Goal: Task Accomplishment & Management: Manage account settings

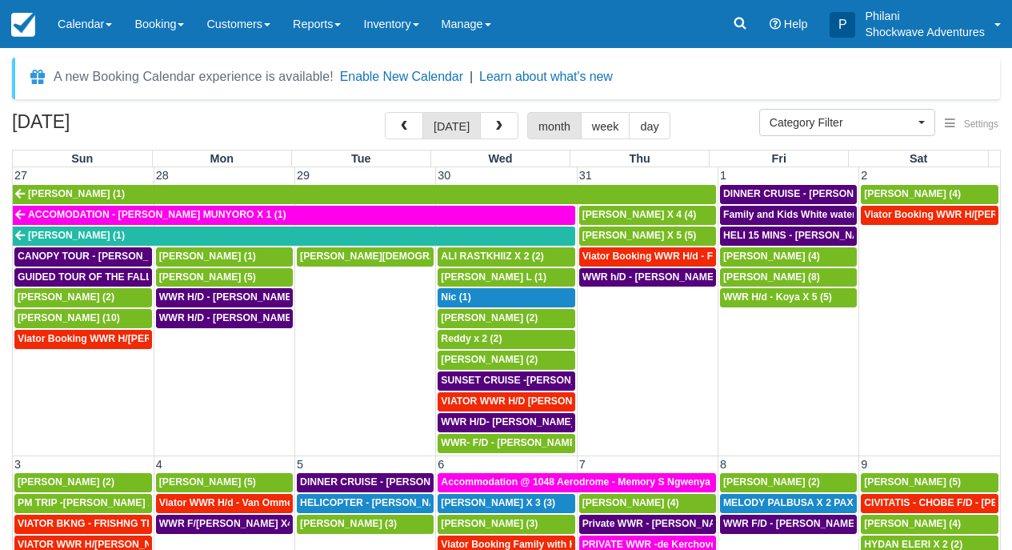
select select
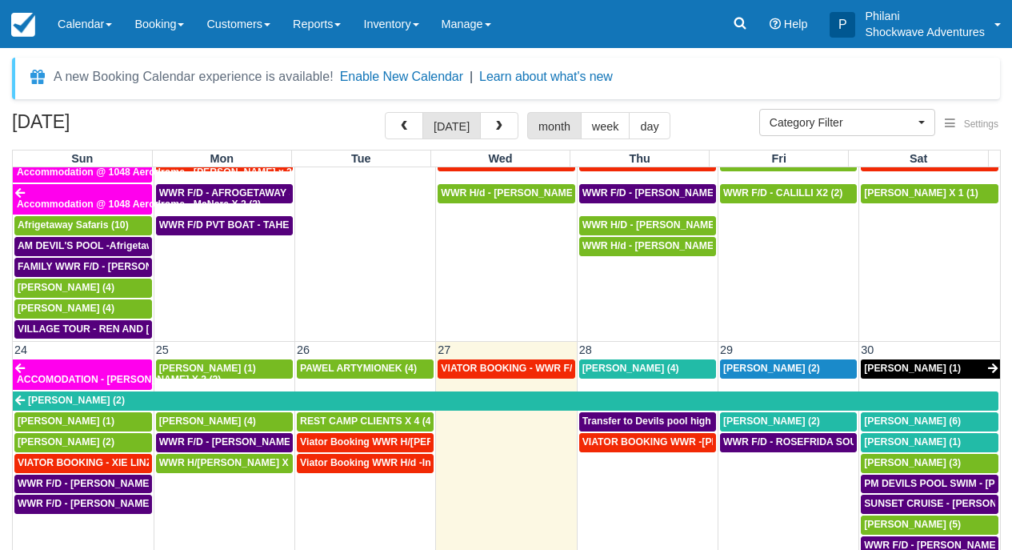
scroll to position [956, 0]
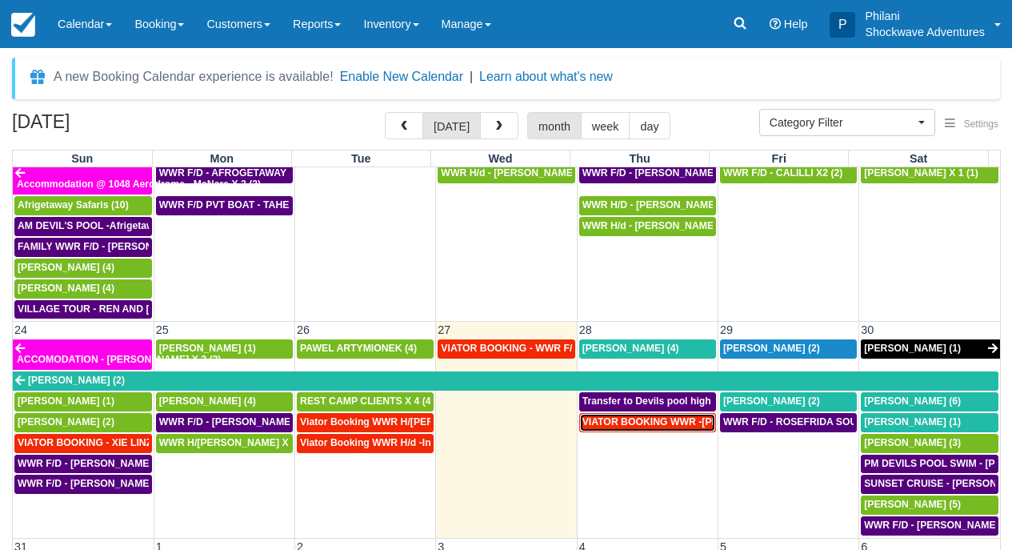
click at [678, 416] on span "VIATOR BOOKING WWR -[PERSON_NAME] X2 (2)" at bounding box center [697, 421] width 231 height 11
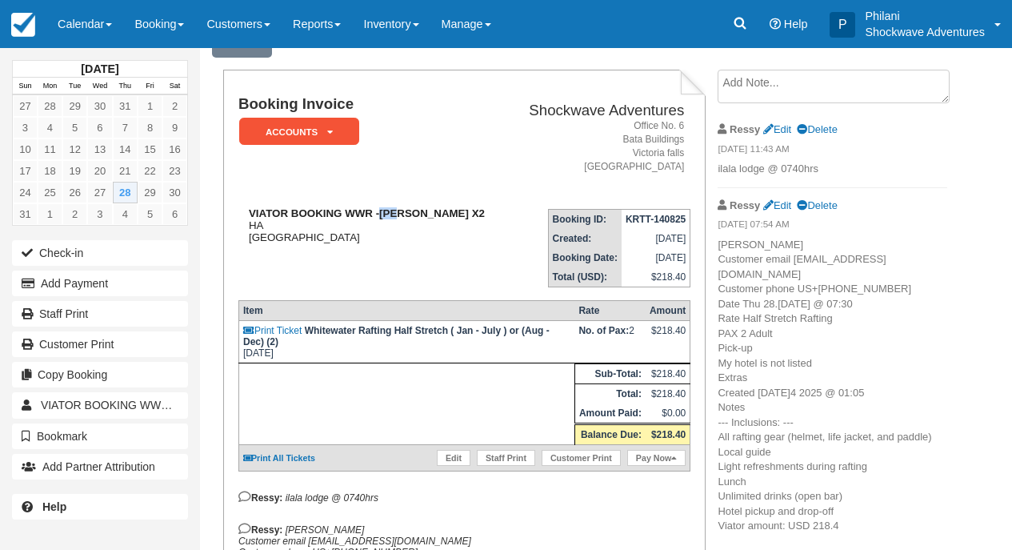
scroll to position [77, 0]
click at [438, 214] on strong "VIATOR BOOKING WWR -Reid, Cleon X2" at bounding box center [367, 213] width 236 height 12
click at [522, 265] on td "Booking ID: KRTT-140825 Created: August 14, 2025 Booking Date: August 28, 2025 …" at bounding box center [598, 241] width 183 height 91
click at [70, 22] on link "Calendar" at bounding box center [84, 24] width 77 height 48
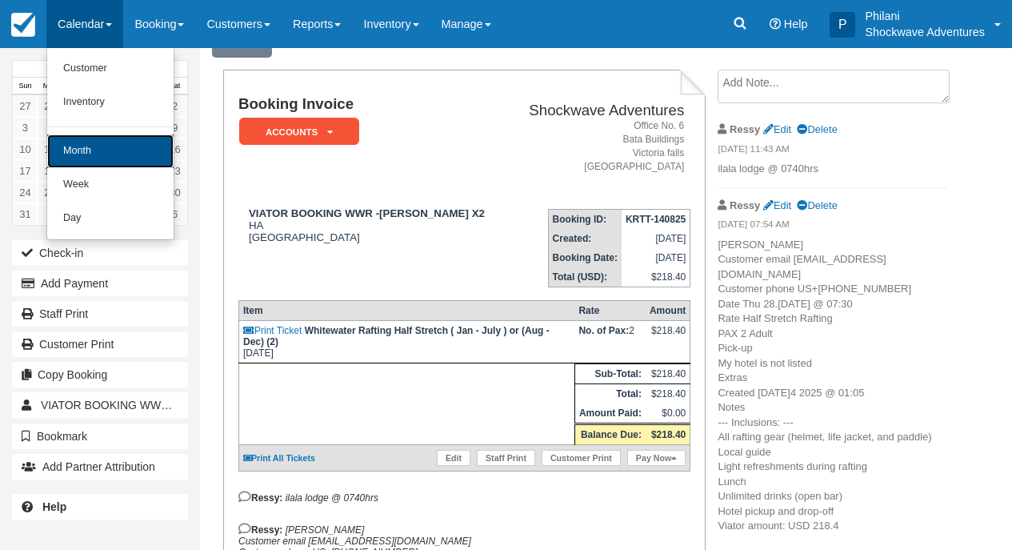
click at [102, 144] on link "Month" at bounding box center [110, 151] width 126 height 34
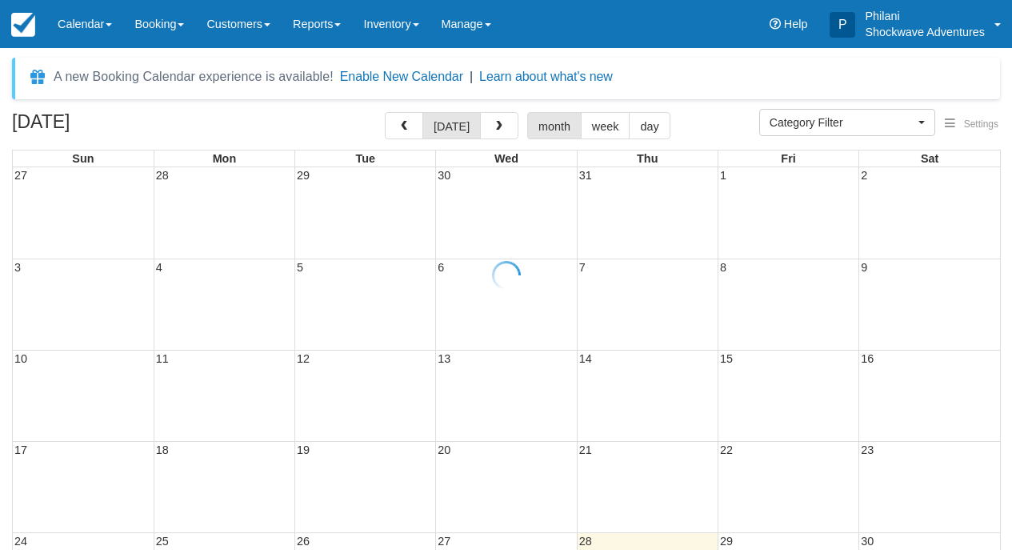
select select
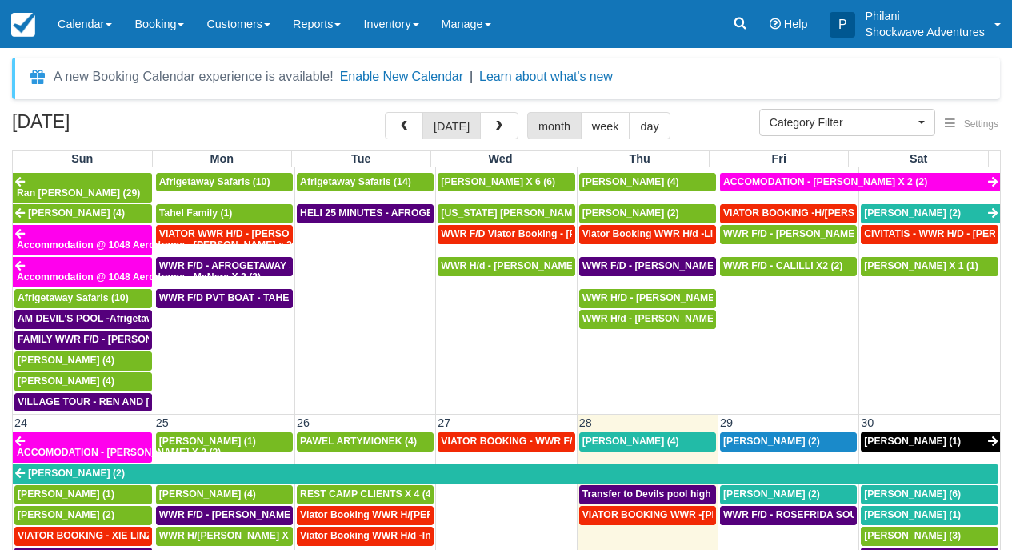
scroll to position [965, 0]
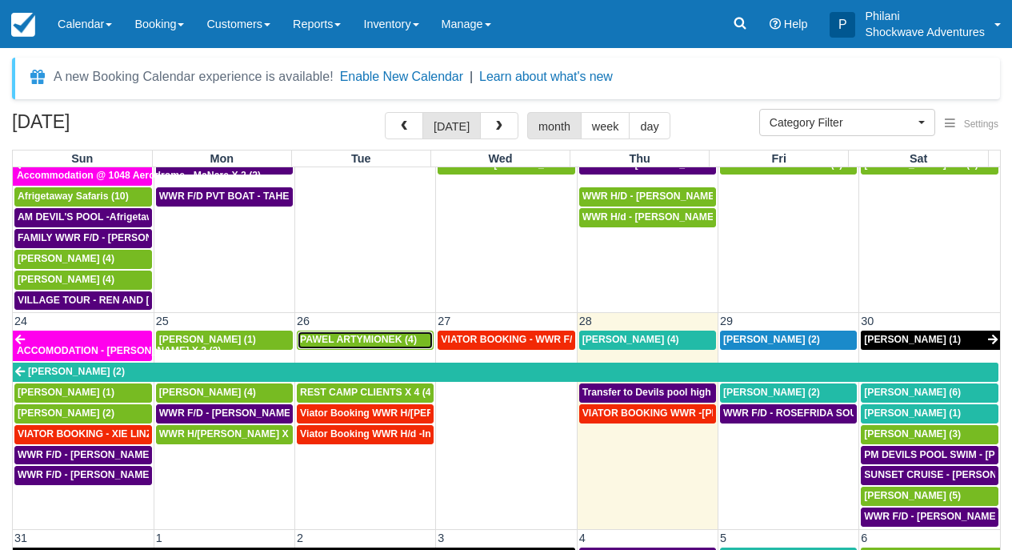
click at [339, 334] on span "PAWEL ARTYMIONEK (4)" at bounding box center [358, 339] width 117 height 11
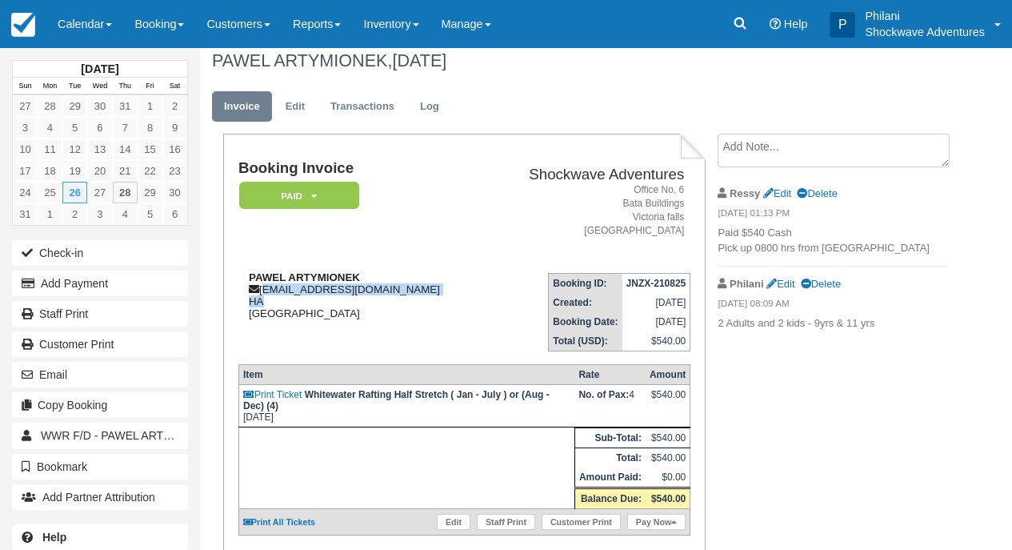
scroll to position [13, 0]
click at [384, 294] on div "PAWEL ARTYMIONEK p.artymionek@gmail.com HA Zimbabwe" at bounding box center [361, 295] width 246 height 48
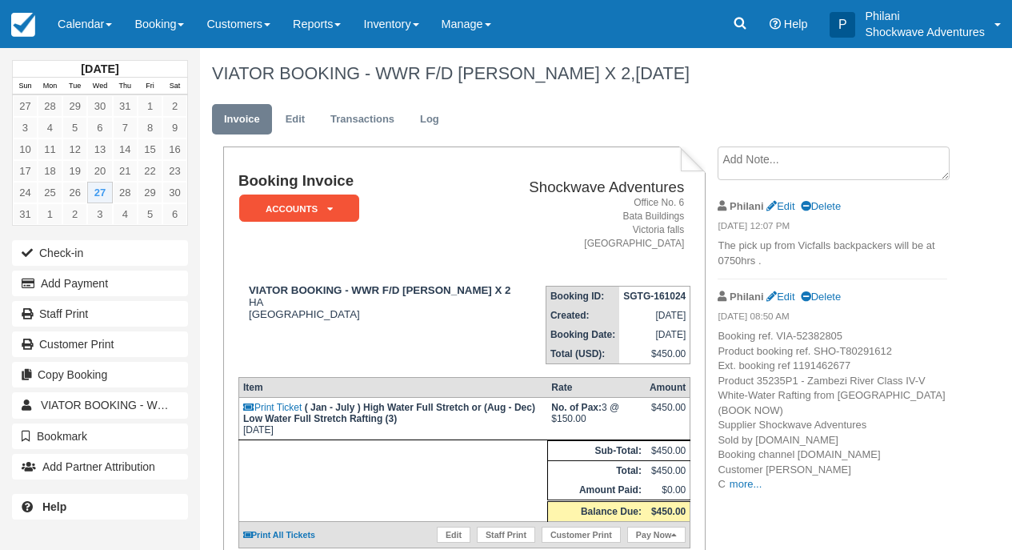
click at [119, 30] on link "Calendar" at bounding box center [84, 24] width 77 height 48
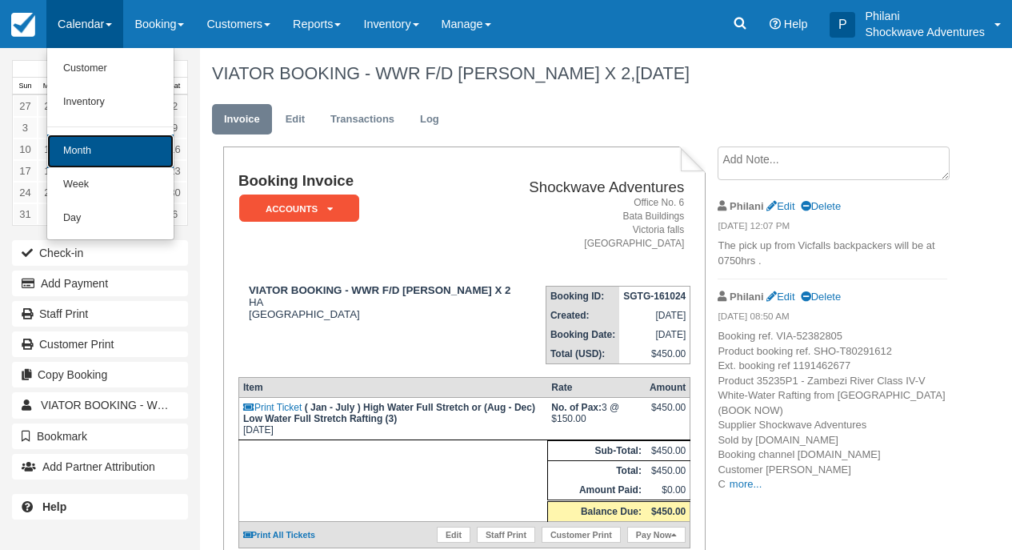
click at [125, 145] on link "Month" at bounding box center [110, 151] width 126 height 34
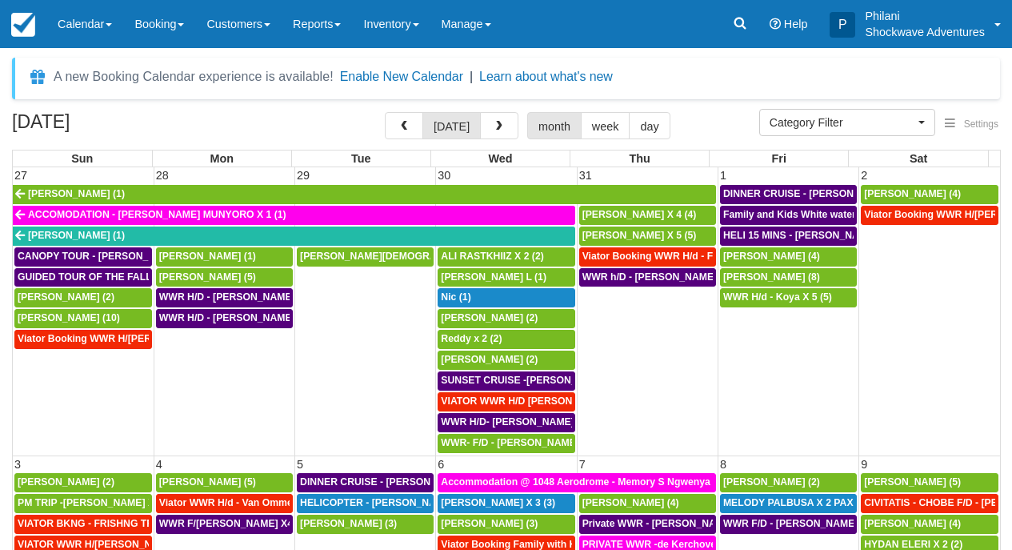
select select
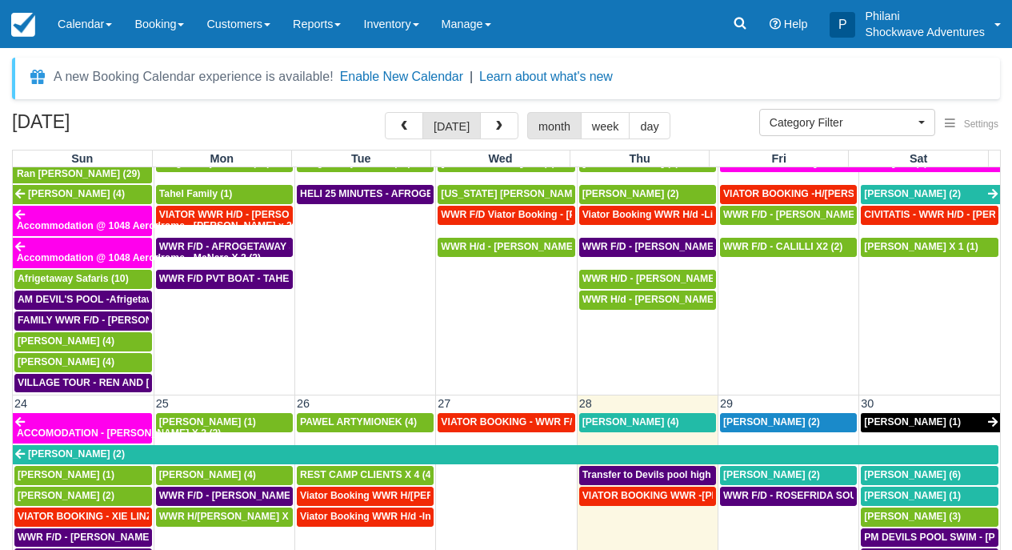
scroll to position [907, 0]
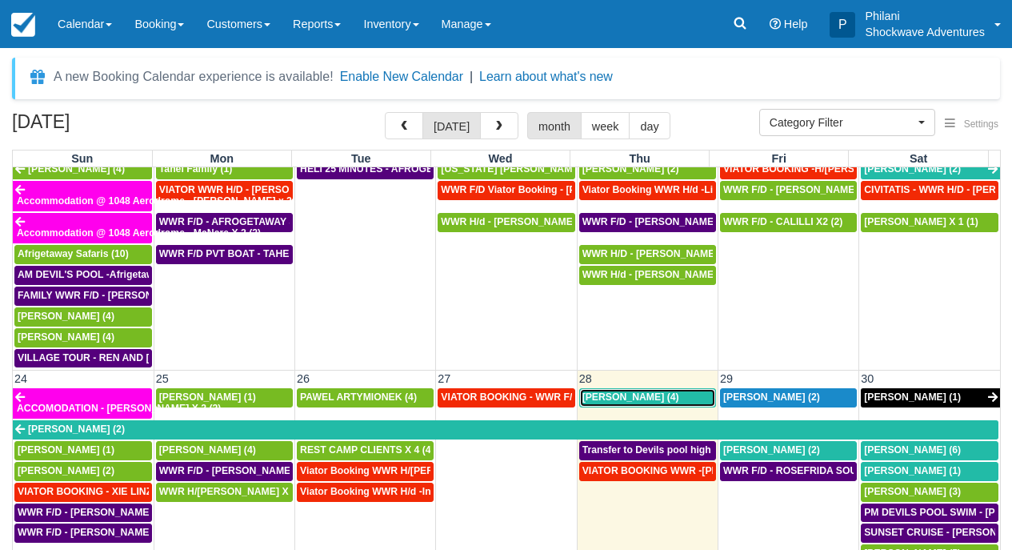
click at [674, 391] on span "[PERSON_NAME] (4)" at bounding box center [630, 396] width 97 height 11
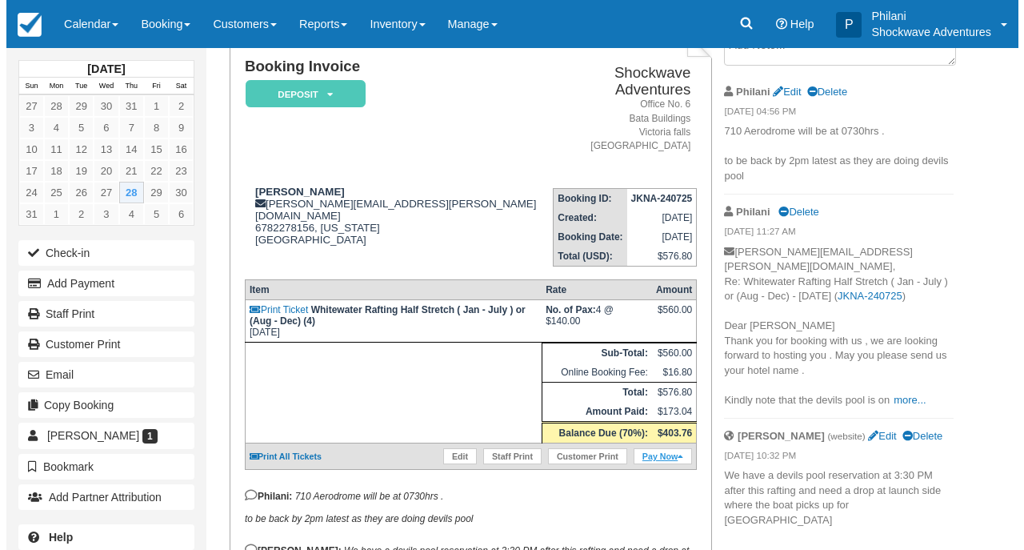
scroll to position [115, 0]
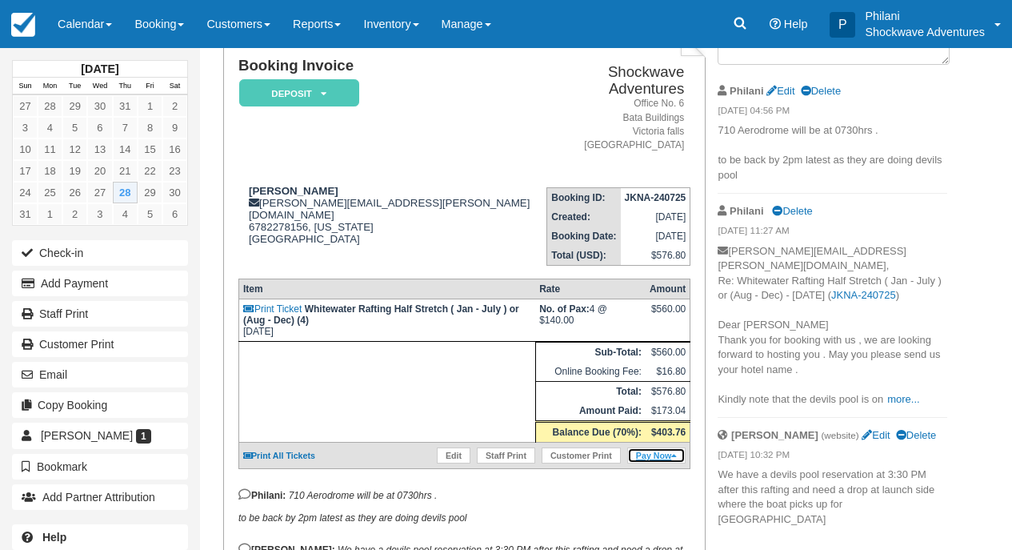
click at [660, 458] on link "Pay Now" at bounding box center [656, 455] width 58 height 16
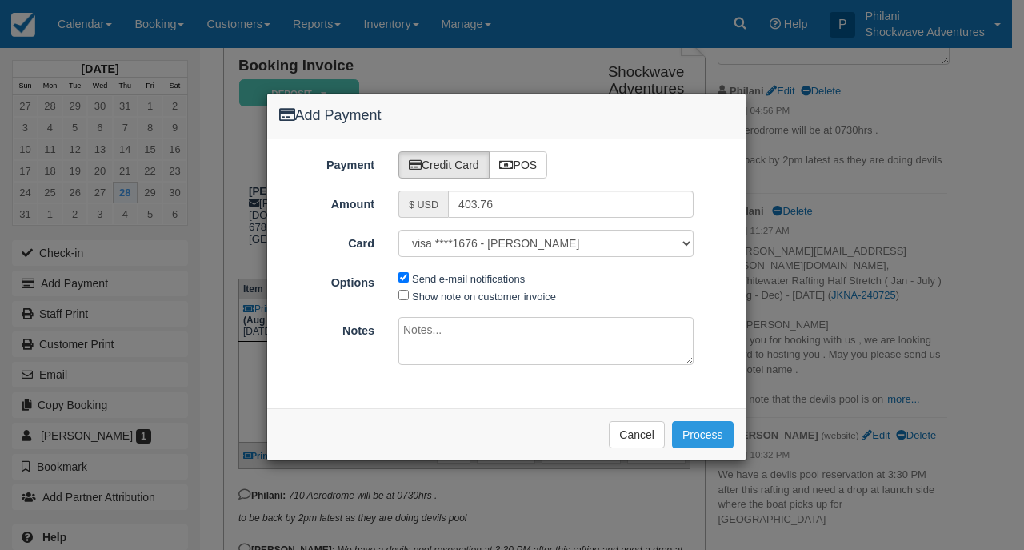
type input "08/28/25"
click at [538, 172] on label "POS" at bounding box center [518, 164] width 59 height 27
radio input "true"
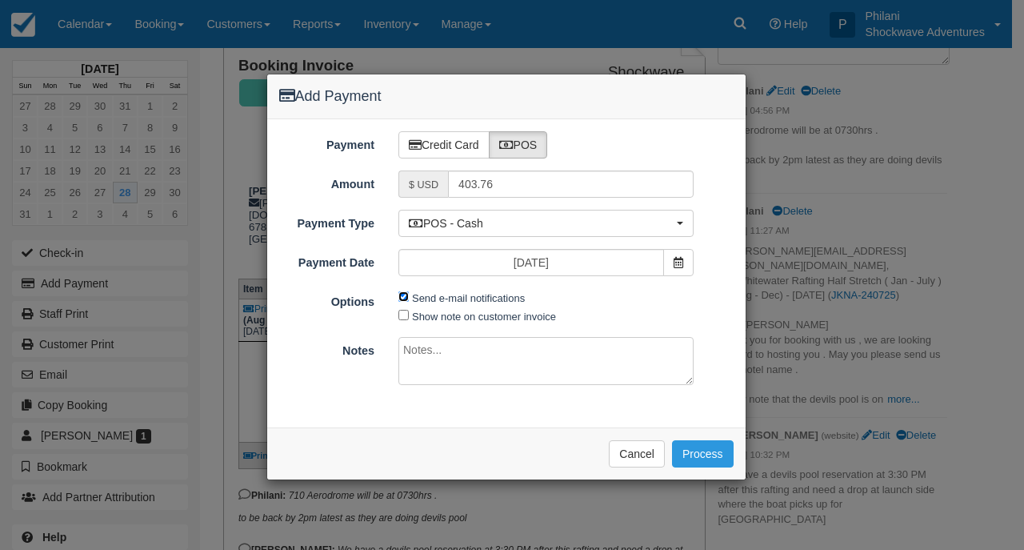
click at [405, 298] on input "Send e-mail notifications" at bounding box center [403, 296] width 10 height 10
checkbox input "false"
click at [483, 358] on textarea at bounding box center [545, 361] width 295 height 48
type textarea "paid on banc abc"
click at [700, 454] on button "Process" at bounding box center [703, 453] width 62 height 27
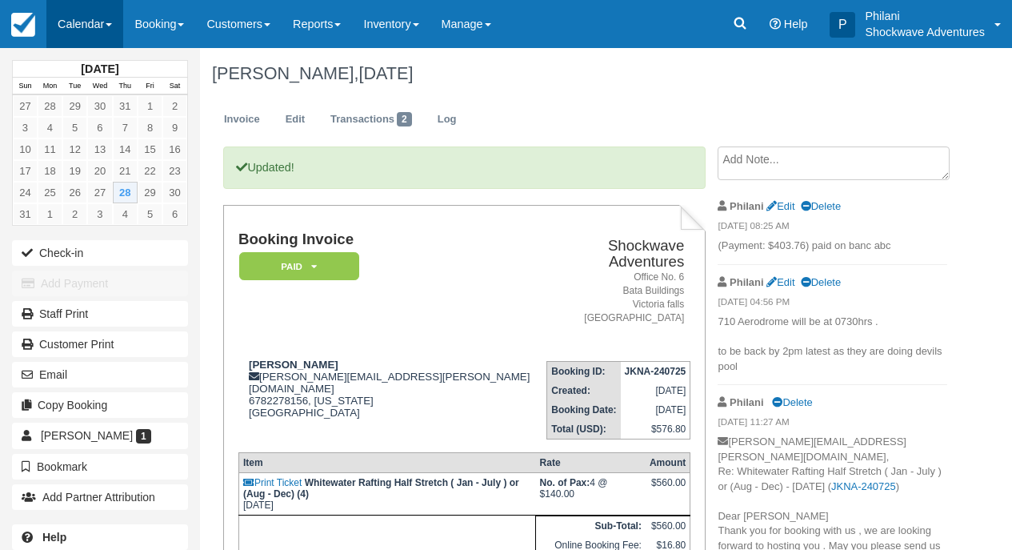
click at [84, 14] on link "Calendar" at bounding box center [84, 24] width 77 height 48
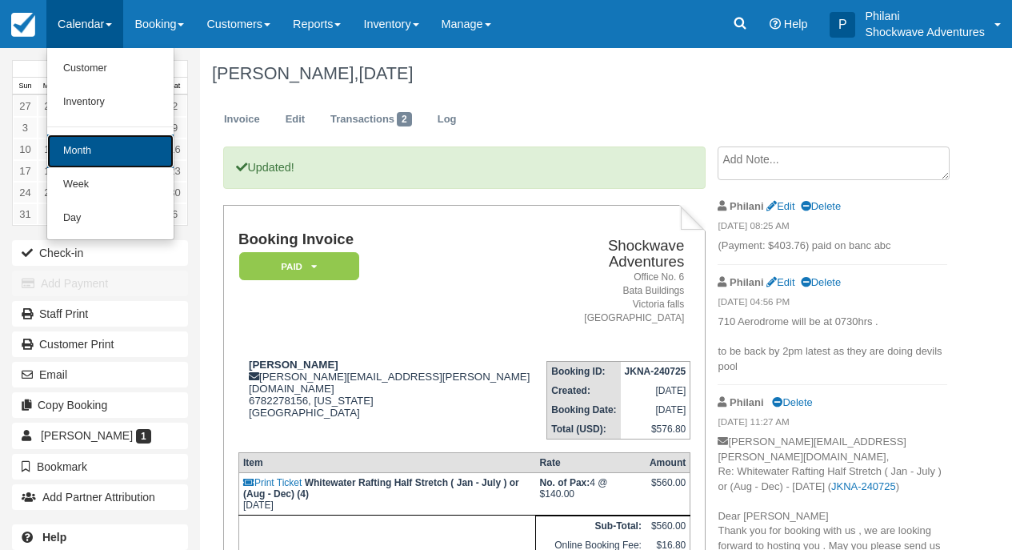
click at [124, 158] on link "Month" at bounding box center [110, 151] width 126 height 34
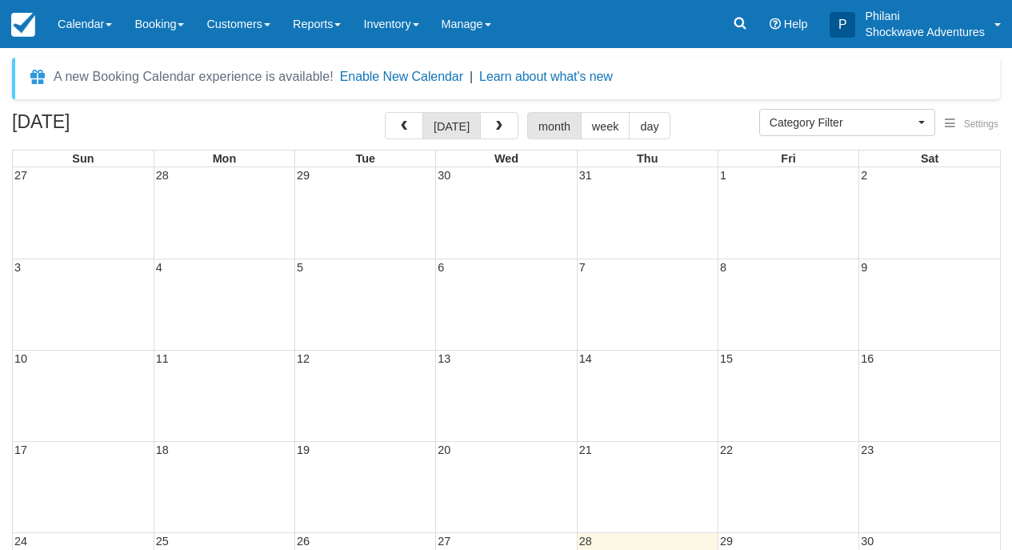
select select
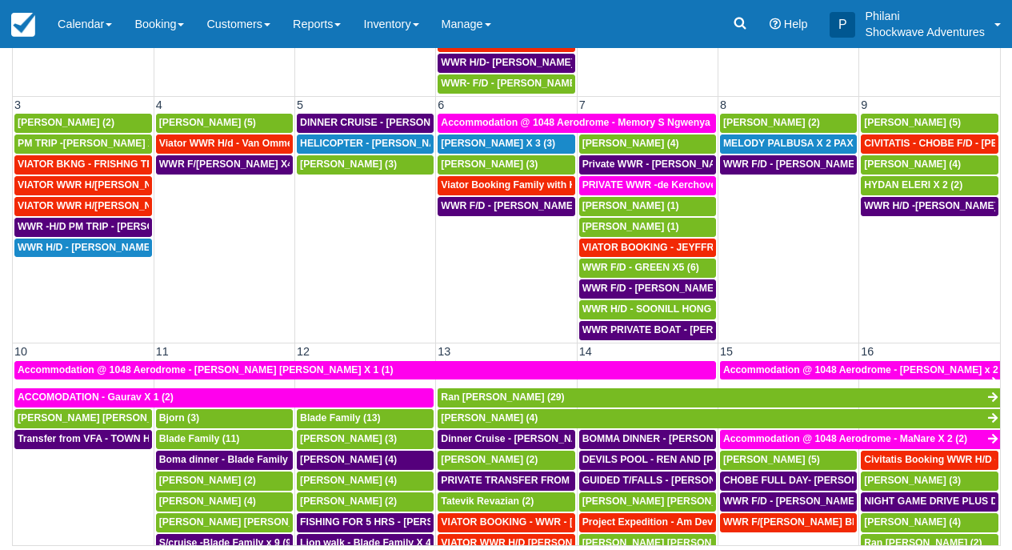
scroll to position [115, 0]
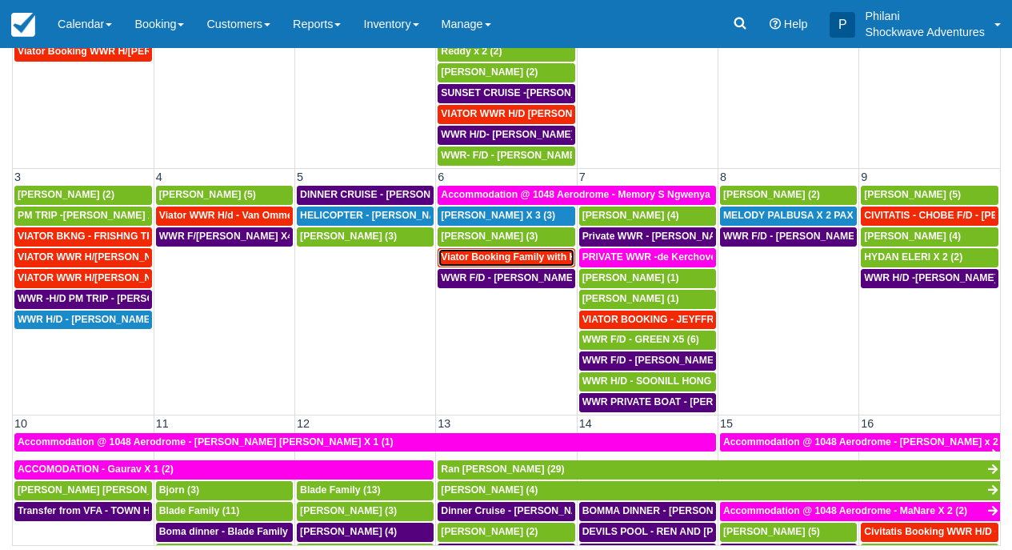
click at [524, 259] on span "Viator Booking Family with Kids - Gladman Ian X 4 (4)" at bounding box center [572, 256] width 263 height 11
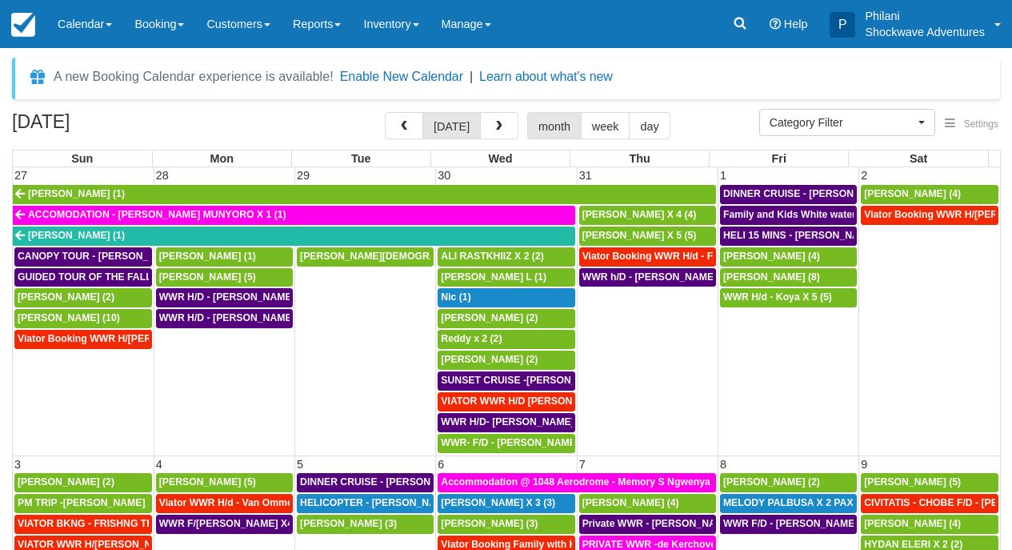
select select
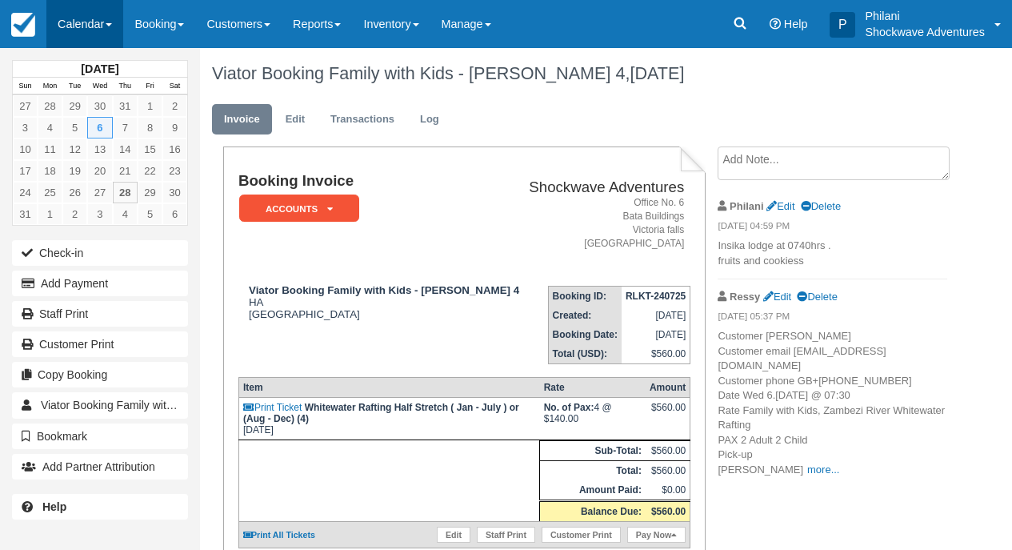
click at [72, 20] on link "Calendar" at bounding box center [84, 24] width 77 height 48
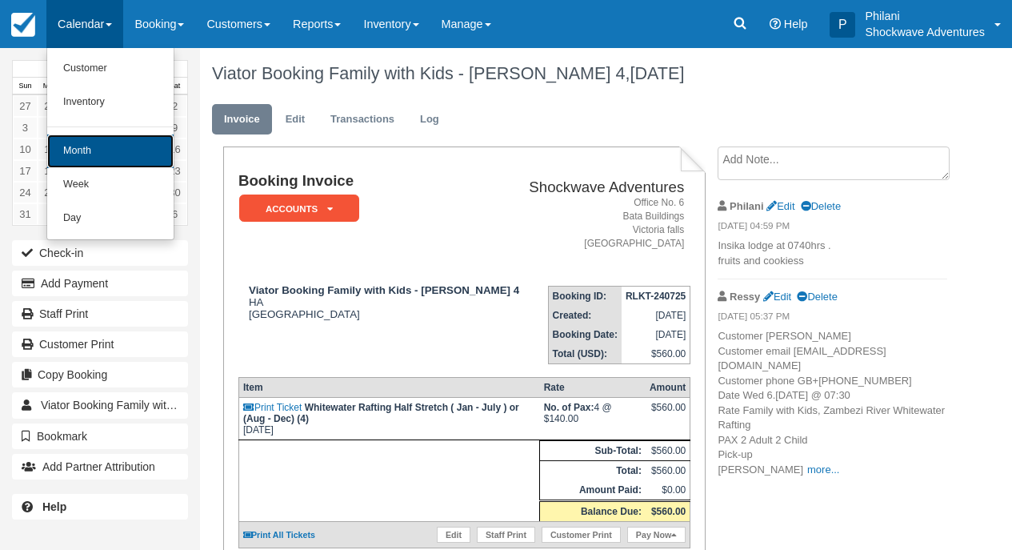
click at [106, 154] on link "Month" at bounding box center [110, 151] width 126 height 34
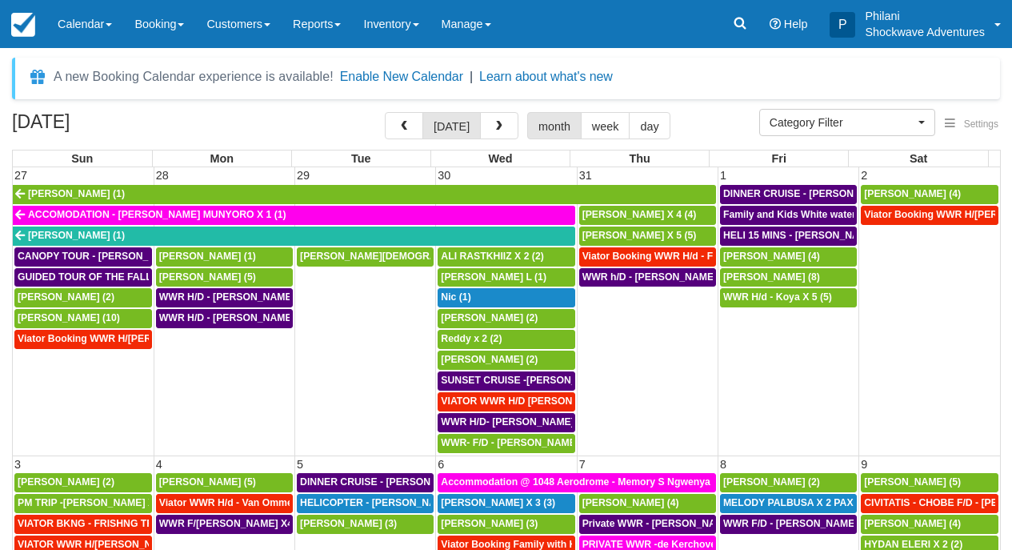
select select
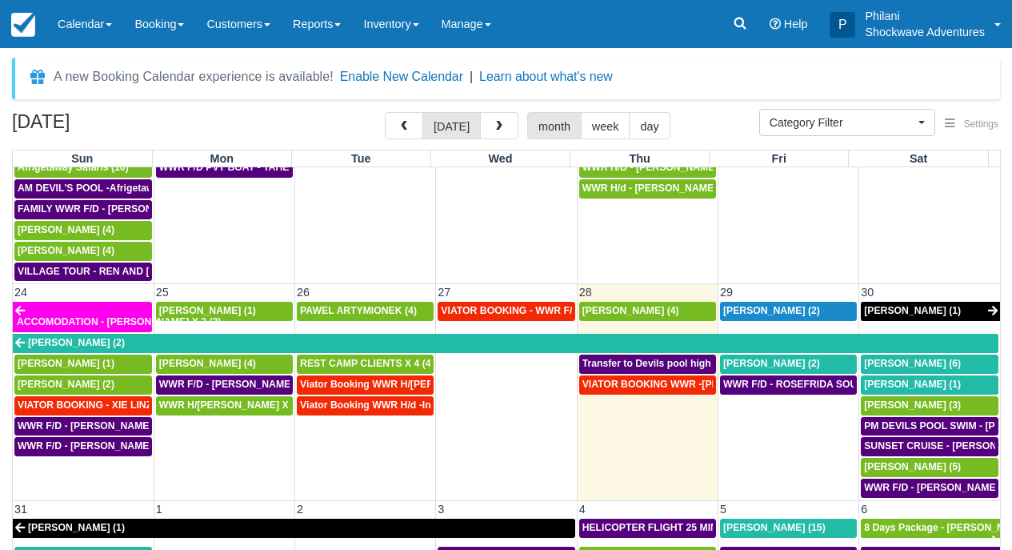
scroll to position [1042, 0]
